Goal: Transaction & Acquisition: Purchase product/service

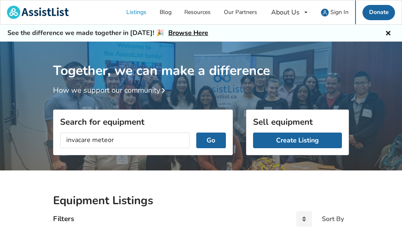
type input "invacare meteor"
click at [196, 133] on button "Go" at bounding box center [211, 141] width 30 height 16
click at [227, 146] on button "Go" at bounding box center [211, 141] width 30 height 16
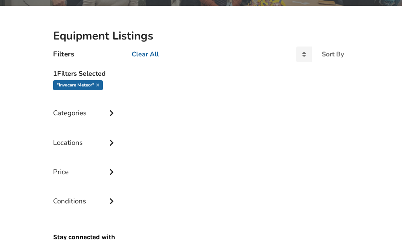
scroll to position [206, 0]
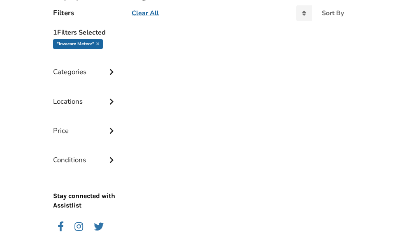
click at [107, 74] on icon at bounding box center [111, 71] width 8 height 7
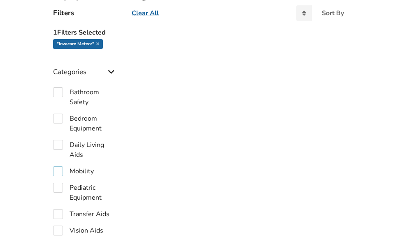
click at [53, 166] on label "Mobility" at bounding box center [73, 171] width 41 height 10
checkbox input "true"
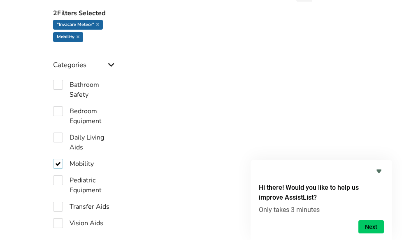
scroll to position [206, 0]
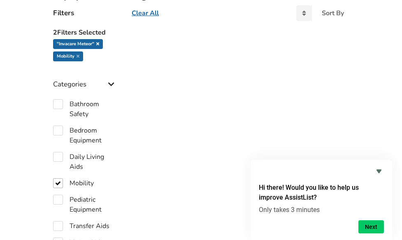
click at [96, 42] on icon at bounding box center [97, 44] width 3 height 4
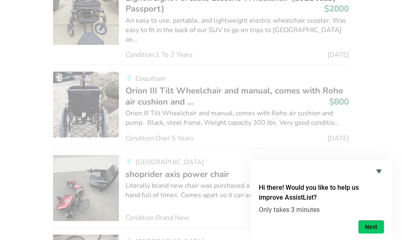
scroll to position [2825, 0]
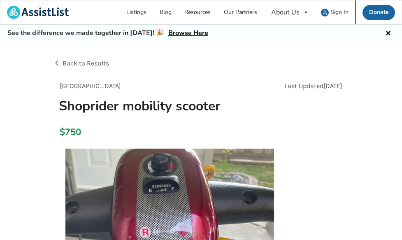
click at [63, 63] on span "Back to Results" at bounding box center [86, 63] width 47 height 8
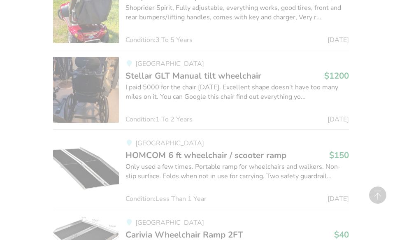
scroll to position [3319, 0]
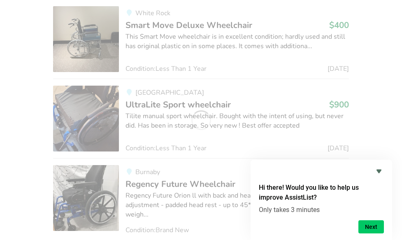
scroll to position [16194, 0]
